Goal: Communication & Community: Participate in discussion

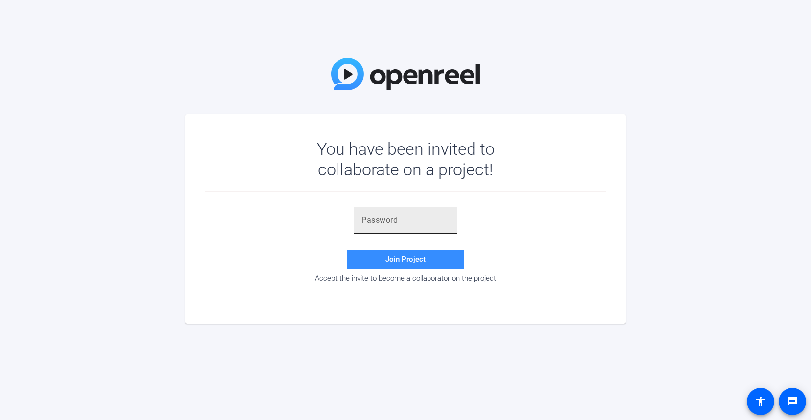
click at [385, 220] on input "text" at bounding box center [405, 221] width 88 height 12
paste input ";iI1Ly"
type input ";iI1Ly"
click at [421, 261] on span "Join Project" at bounding box center [405, 259] width 40 height 9
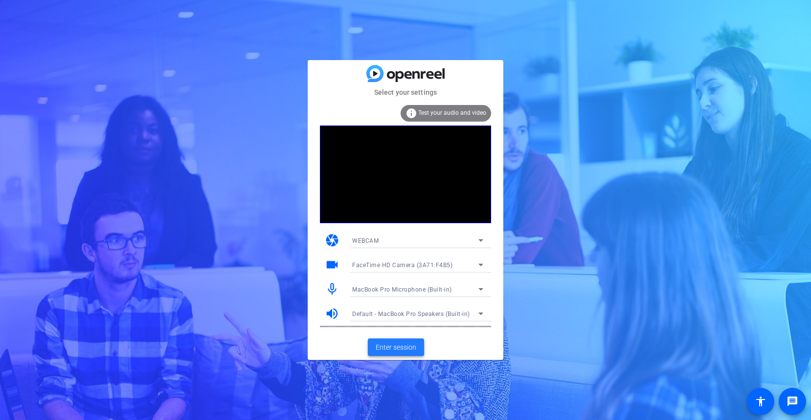
click at [387, 347] on span "Enter session" at bounding box center [395, 348] width 41 height 10
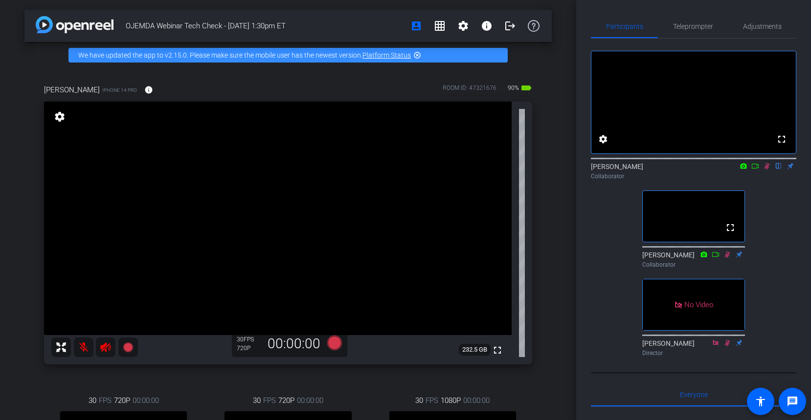
click at [766, 170] on icon at bounding box center [767, 166] width 8 height 7
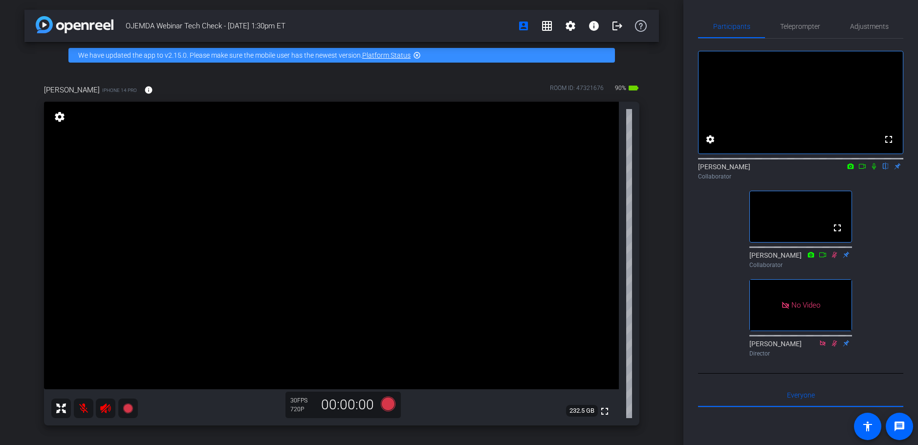
click at [810, 170] on icon at bounding box center [874, 166] width 8 height 7
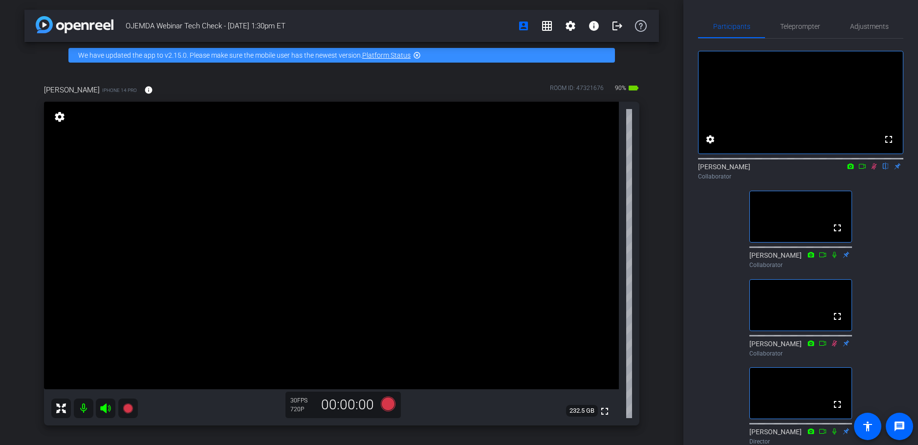
drag, startPoint x: 876, startPoint y: 180, endPoint x: 881, endPoint y: 197, distance: 17.3
click at [810, 170] on icon at bounding box center [874, 166] width 8 height 7
click at [548, 26] on mat-icon "grid_on" at bounding box center [547, 26] width 12 height 12
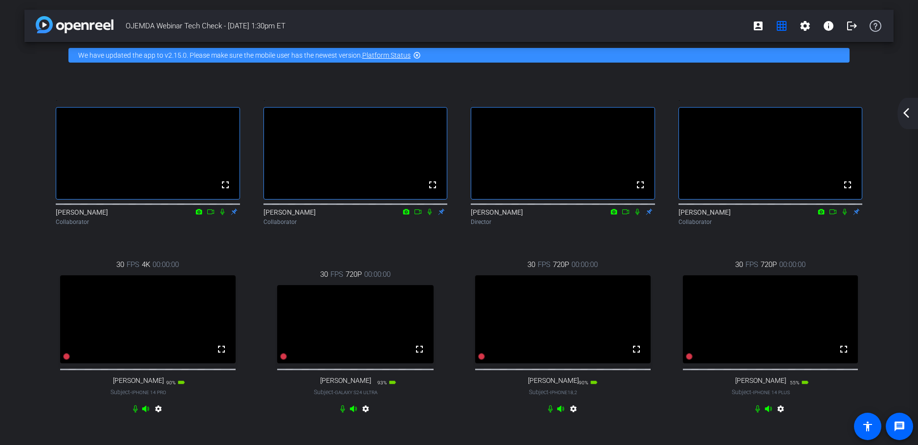
click at [810, 107] on mat-icon "arrow_back_ios_new" at bounding box center [907, 113] width 12 height 12
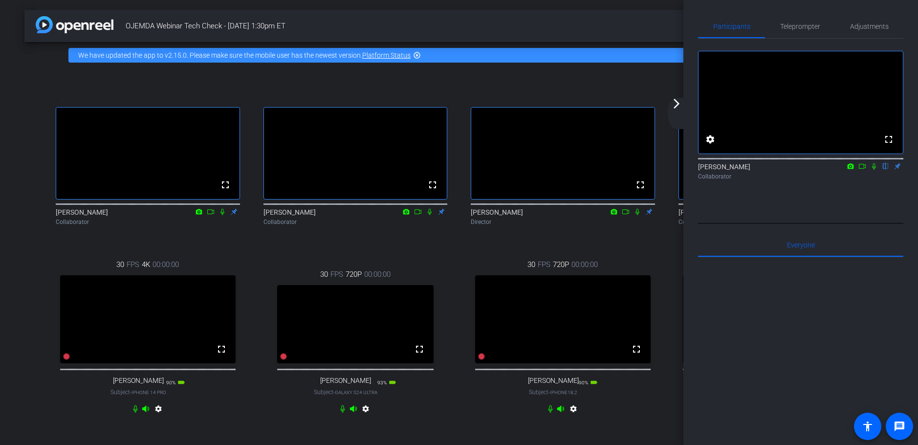
click at [680, 104] on mat-icon "arrow_forward_ios" at bounding box center [677, 104] width 12 height 12
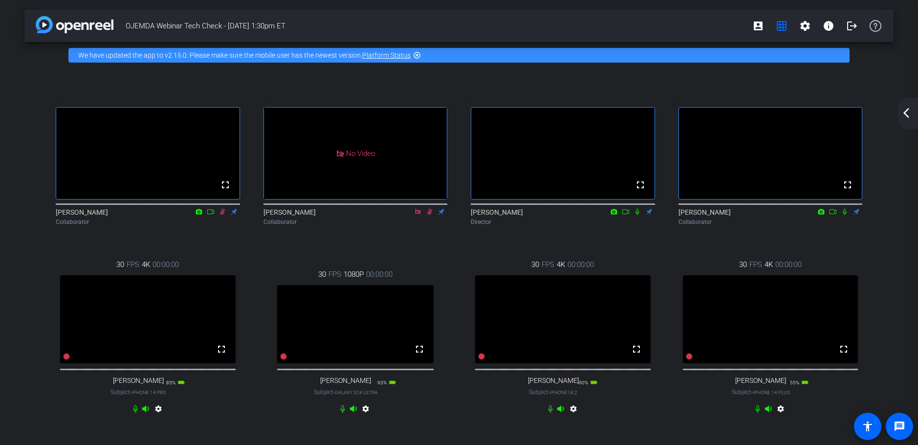
click at [810, 114] on mat-icon "arrow_back_ios_new" at bounding box center [907, 113] width 12 height 12
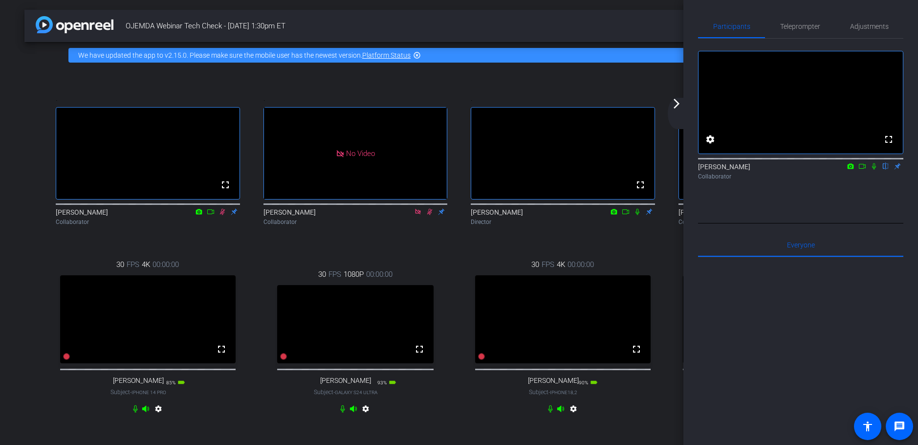
click at [810, 170] on icon at bounding box center [874, 166] width 8 height 7
click at [675, 104] on mat-icon "arrow_forward_ios" at bounding box center [677, 104] width 12 height 12
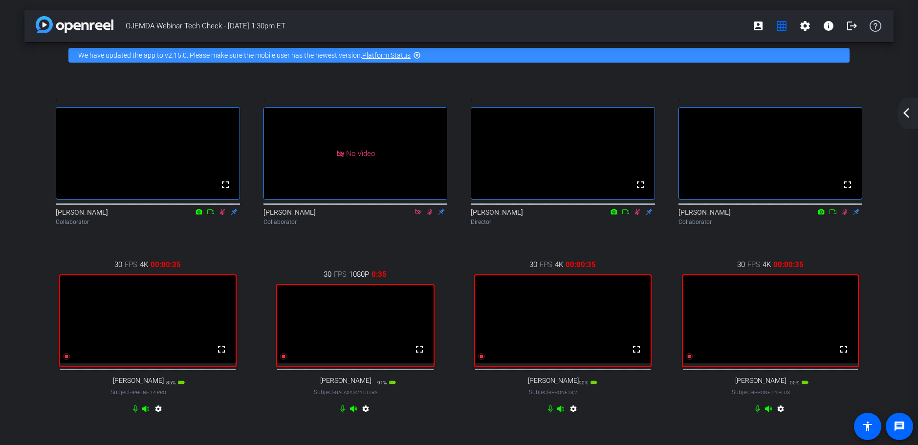
click at [810, 112] on mat-icon "arrow_back_ios_new" at bounding box center [907, 113] width 12 height 12
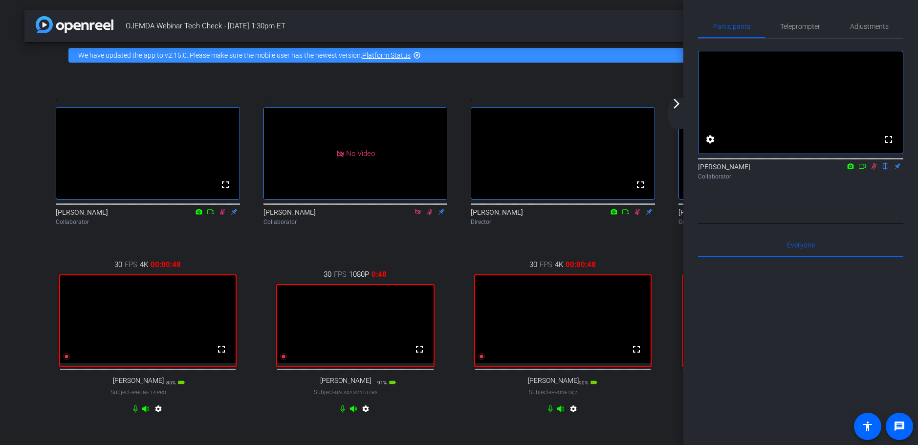
click at [677, 105] on mat-icon "arrow_forward_ios" at bounding box center [677, 104] width 12 height 12
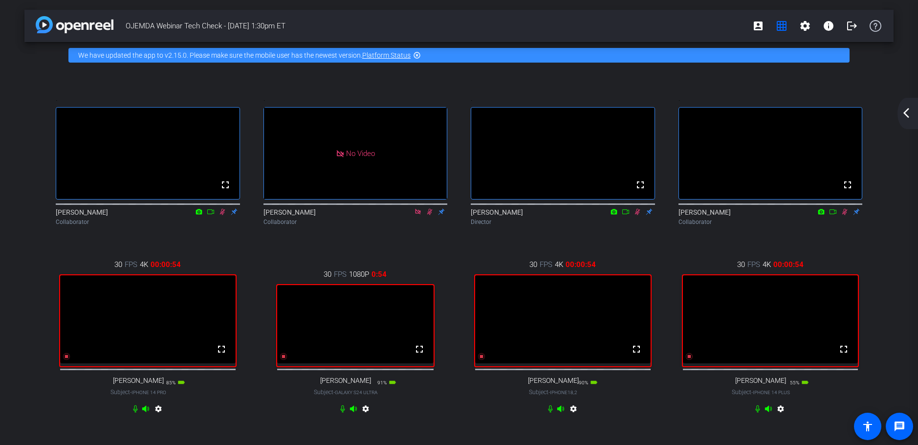
click at [810, 117] on mat-icon "arrow_back_ios_new" at bounding box center [907, 113] width 12 height 12
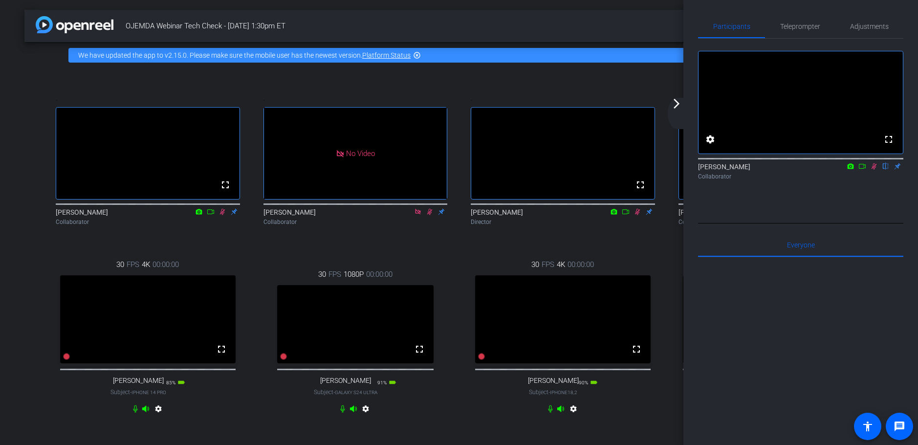
click at [678, 103] on mat-icon "arrow_forward_ios" at bounding box center [677, 104] width 12 height 12
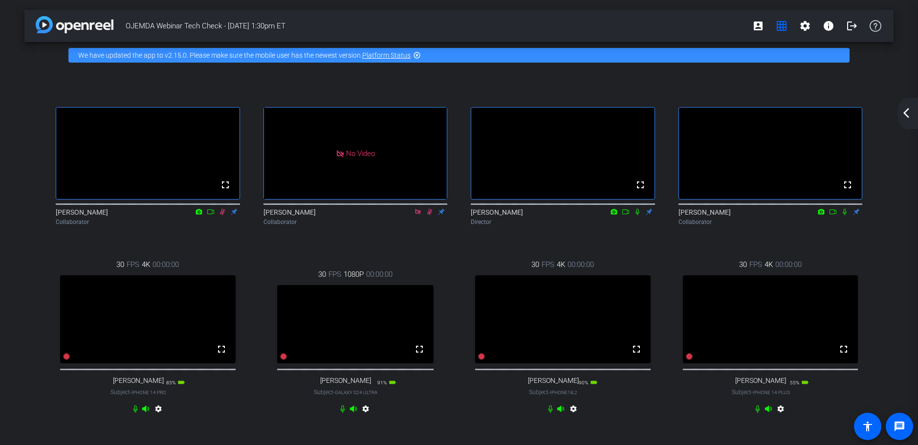
click at [810, 115] on mat-icon "arrow_back_ios_new" at bounding box center [907, 113] width 12 height 12
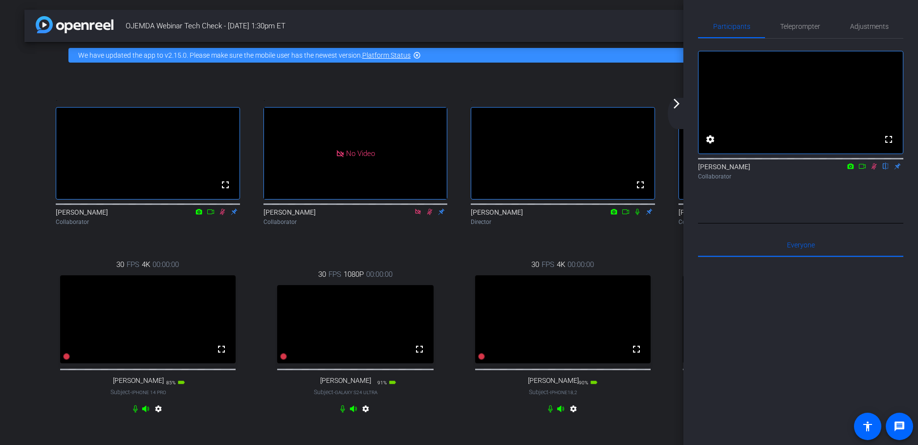
click at [810, 170] on icon at bounding box center [874, 166] width 8 height 7
click at [675, 102] on mat-icon "arrow_forward_ios" at bounding box center [677, 104] width 12 height 12
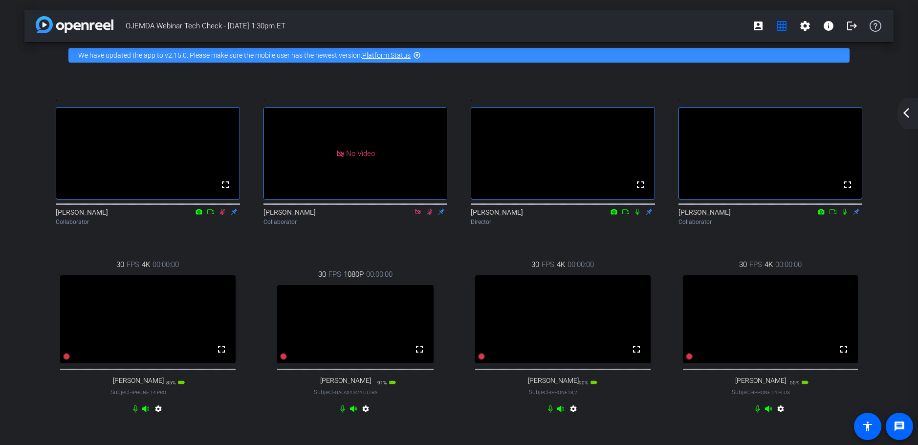
click at [810, 113] on mat-icon "arrow_back_ios_new" at bounding box center [907, 113] width 12 height 12
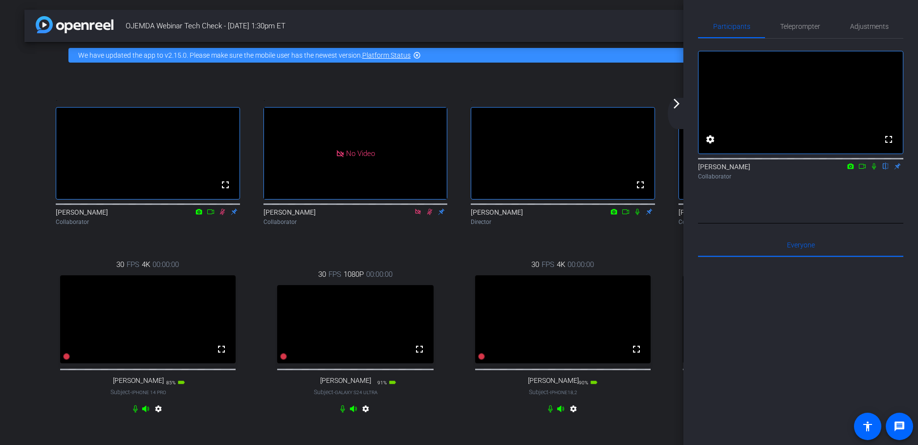
click at [810, 170] on icon at bounding box center [874, 166] width 8 height 7
click at [810, 170] on icon at bounding box center [874, 166] width 5 height 6
click at [678, 103] on mat-icon "arrow_forward_ios" at bounding box center [677, 104] width 12 height 12
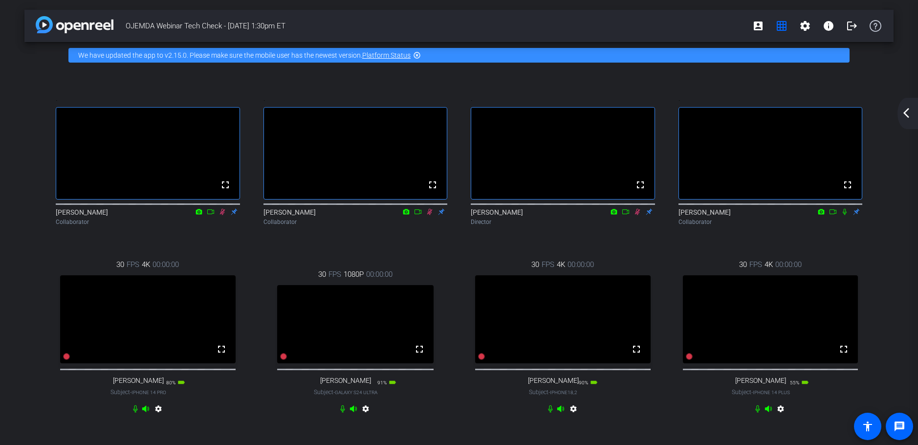
click at [810, 115] on mat-icon "arrow_back_ios_new" at bounding box center [907, 113] width 12 height 12
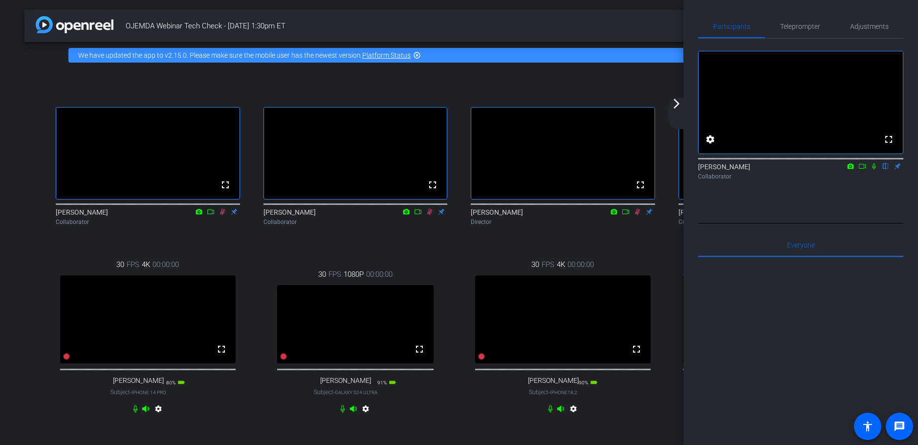
click at [675, 102] on mat-icon "arrow_forward_ios" at bounding box center [677, 104] width 12 height 12
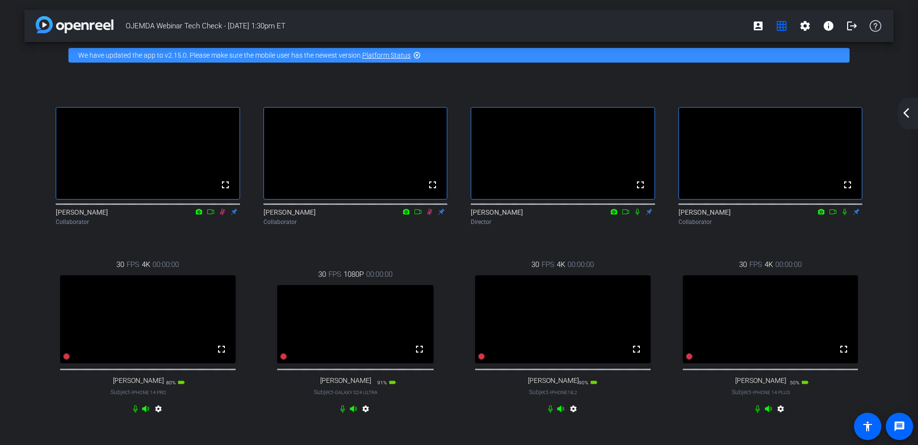
click at [810, 110] on mat-icon "arrow_back_ios_new" at bounding box center [907, 113] width 12 height 12
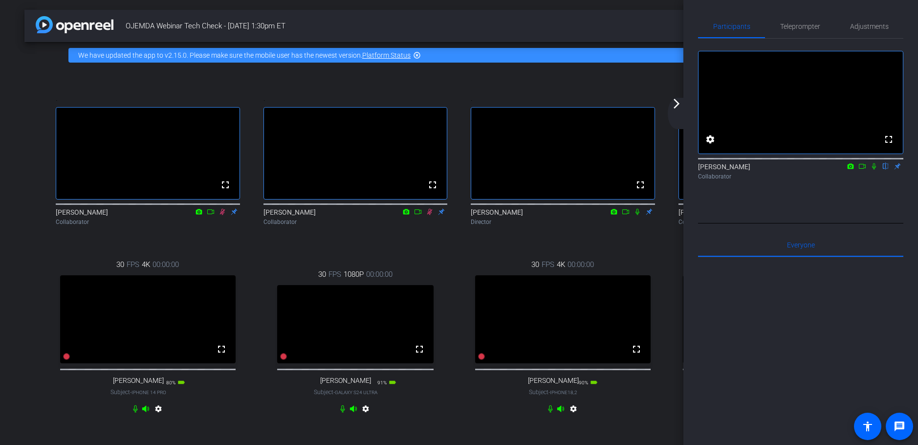
click at [675, 106] on mat-icon "arrow_forward_ios" at bounding box center [677, 104] width 12 height 12
